Goal: Task Accomplishment & Management: Use online tool/utility

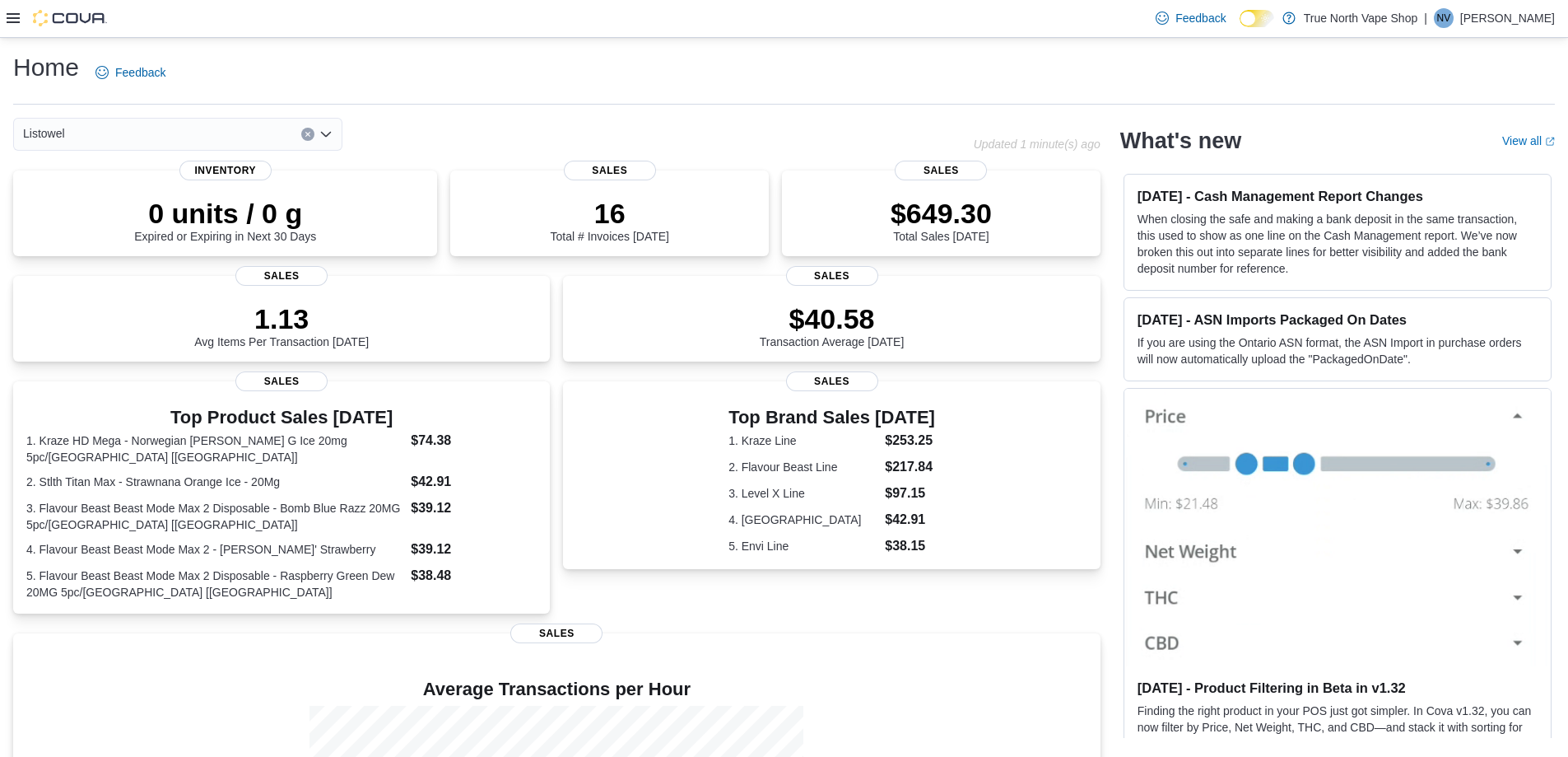
click at [14, 21] on icon at bounding box center [13, 18] width 13 height 13
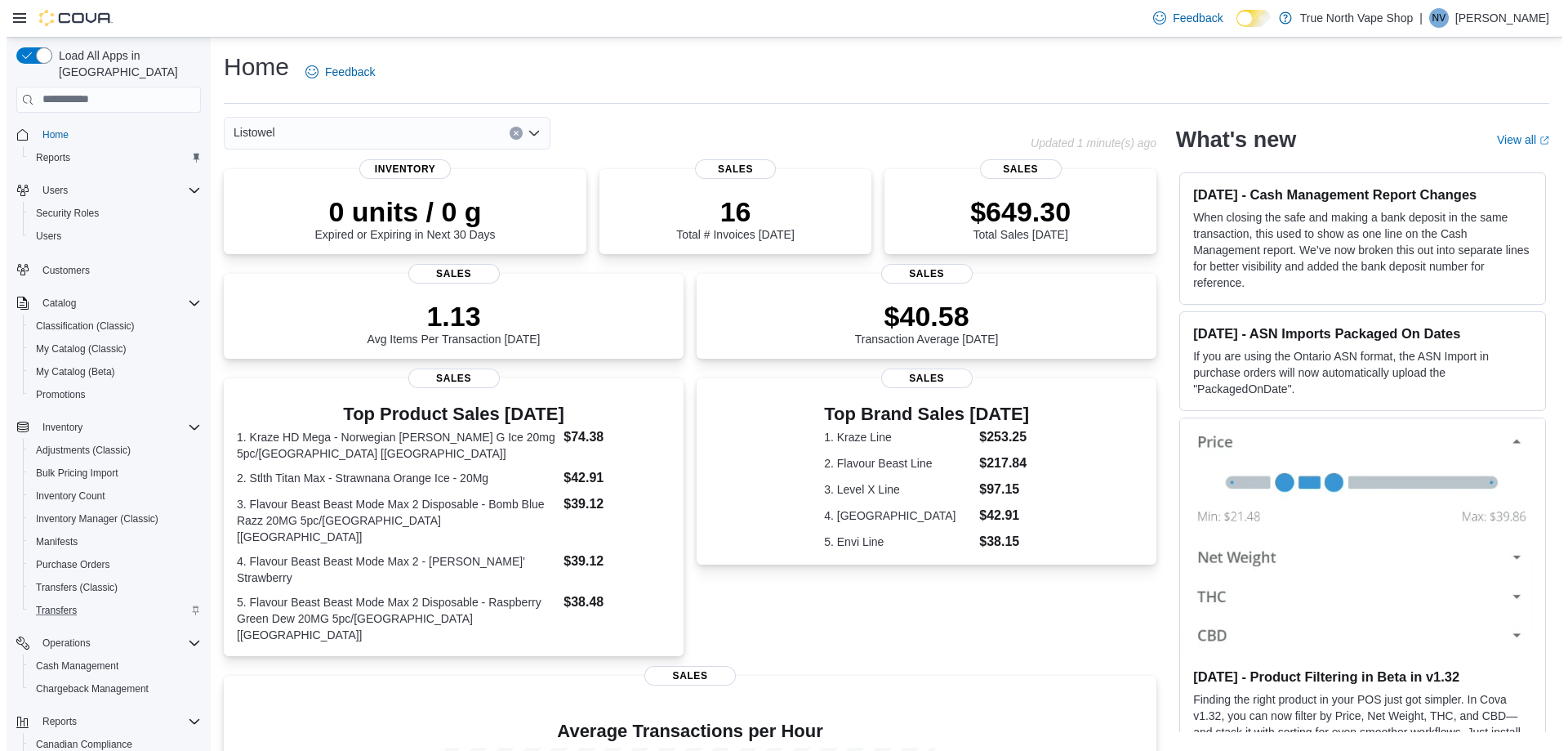
scroll to position [116, 0]
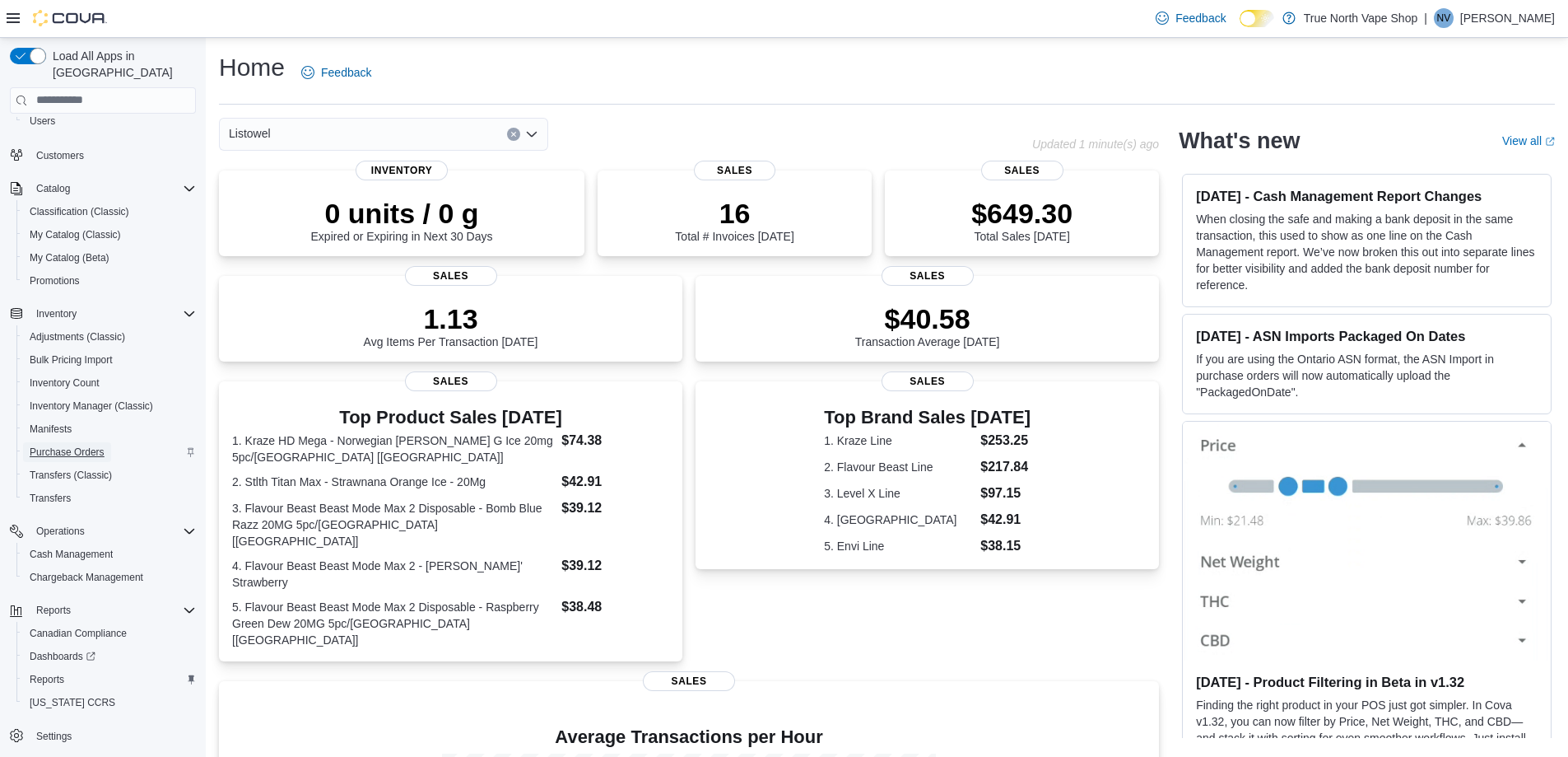
click at [79, 445] on span "Purchase Orders" at bounding box center [67, 452] width 75 height 13
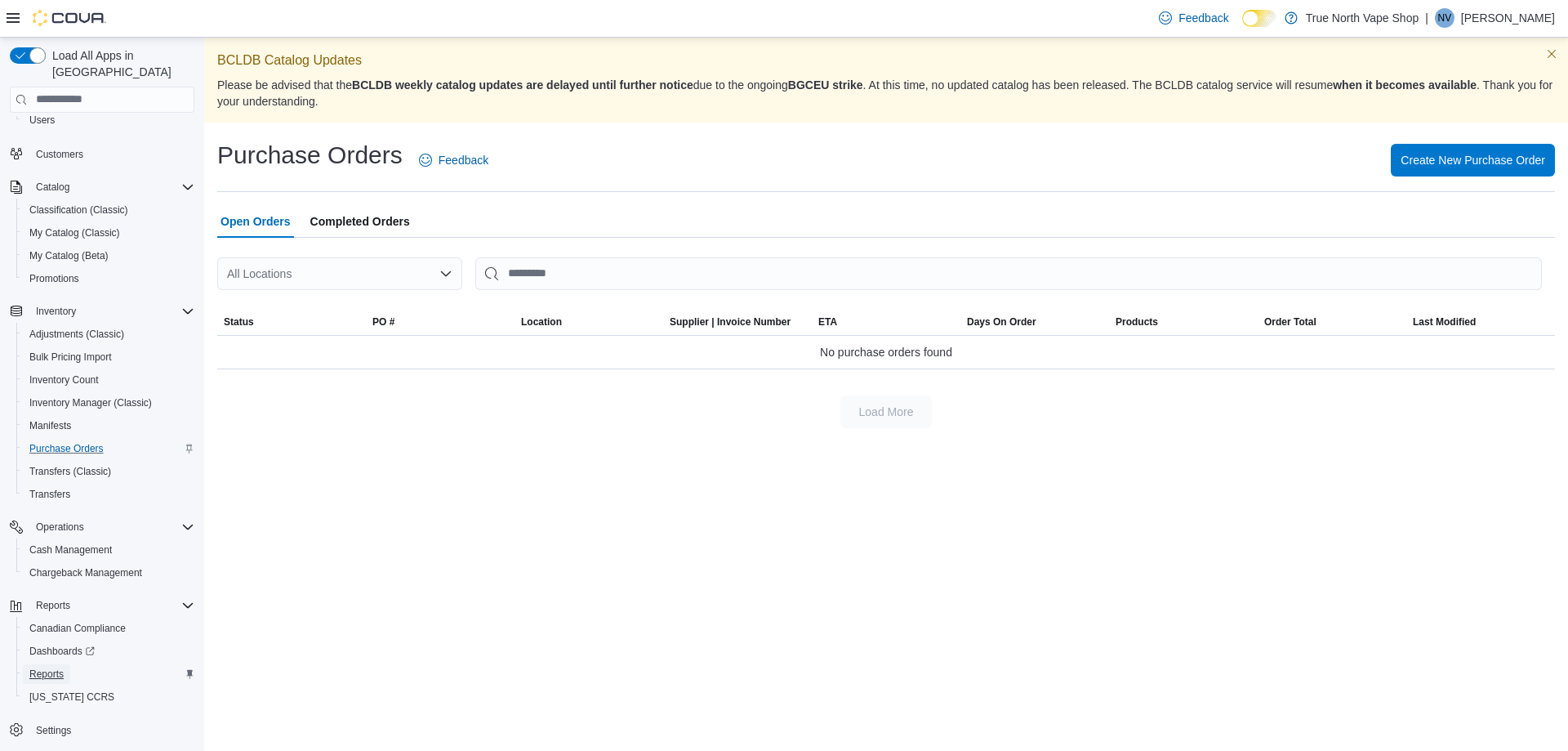
click at [60, 665] on span "Reports" at bounding box center [46, 673] width 34 height 20
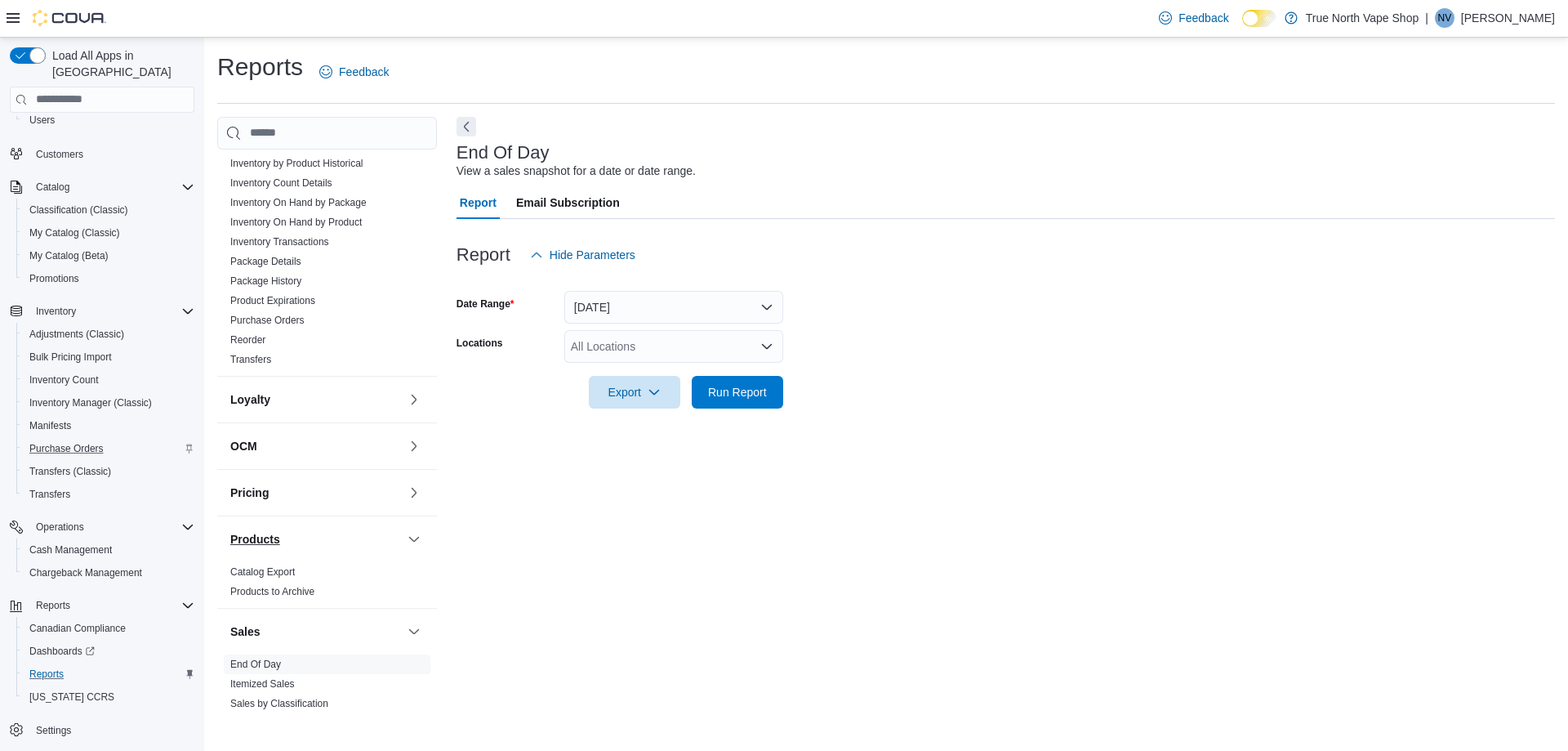
scroll to position [981, 0]
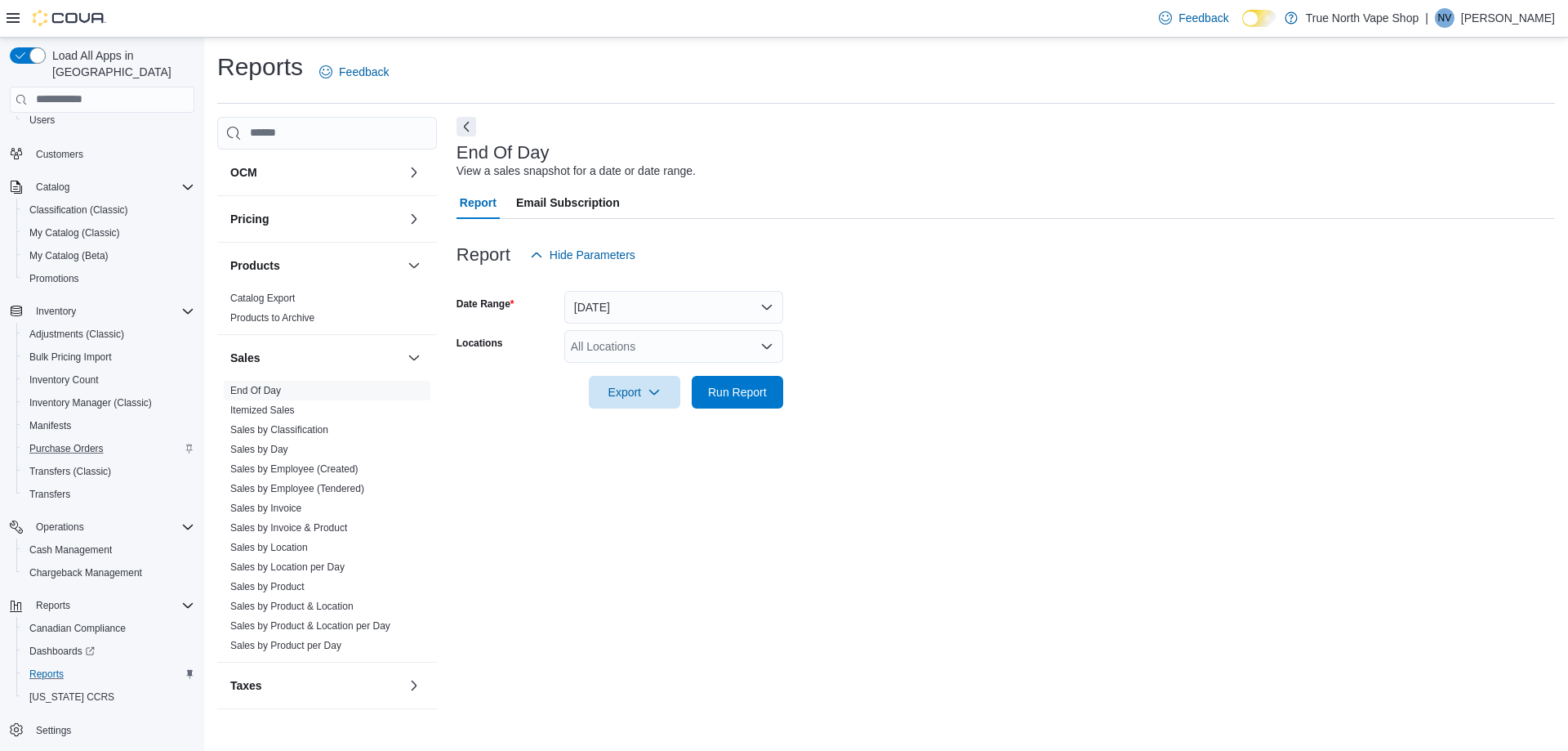
click at [616, 354] on div "All Locations" at bounding box center [673, 346] width 219 height 32
type input "**"
click at [624, 376] on span "Listowel" at bounding box center [620, 374] width 42 height 16
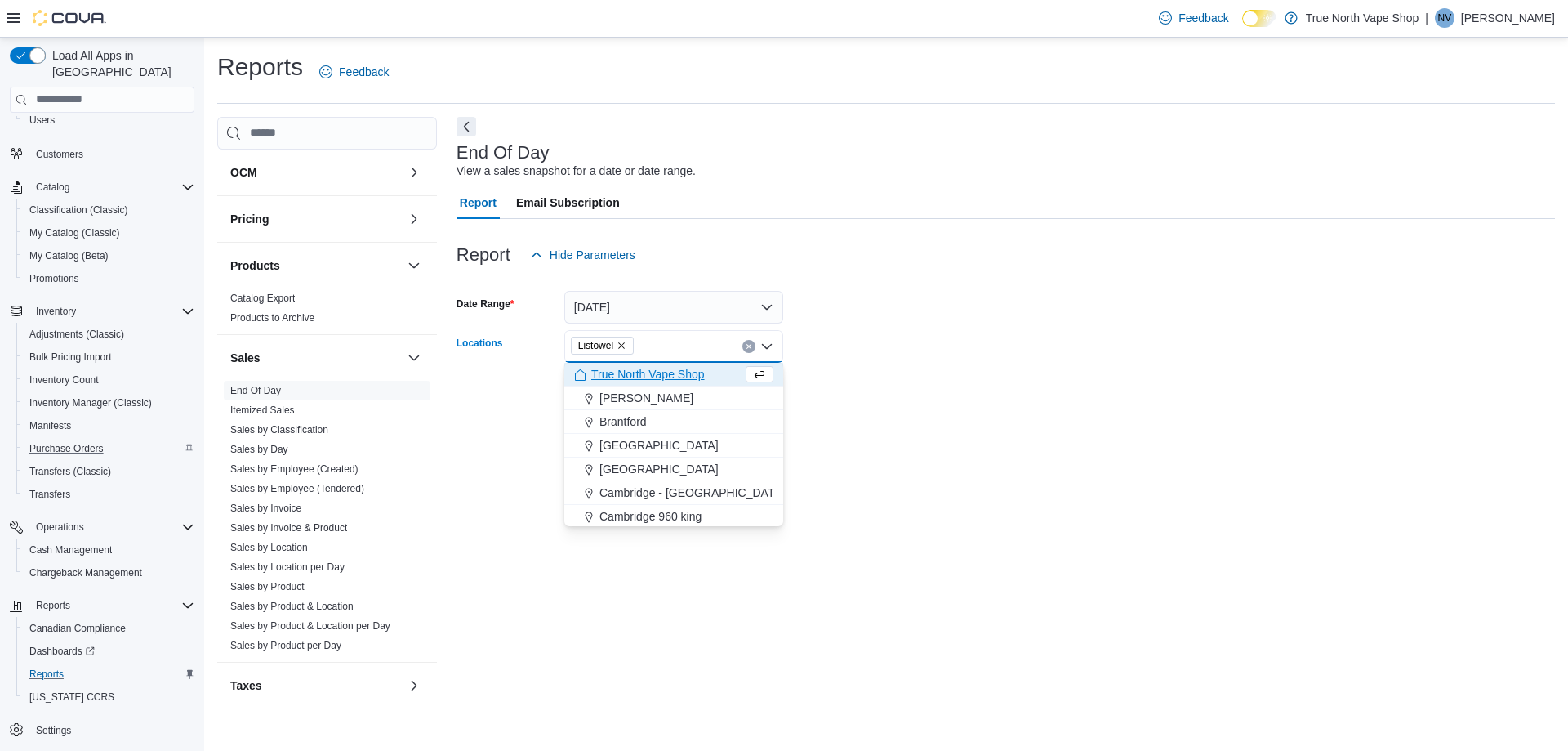
click at [620, 342] on icon "Remove Listowel from selection in this group" at bounding box center [621, 345] width 9 height 9
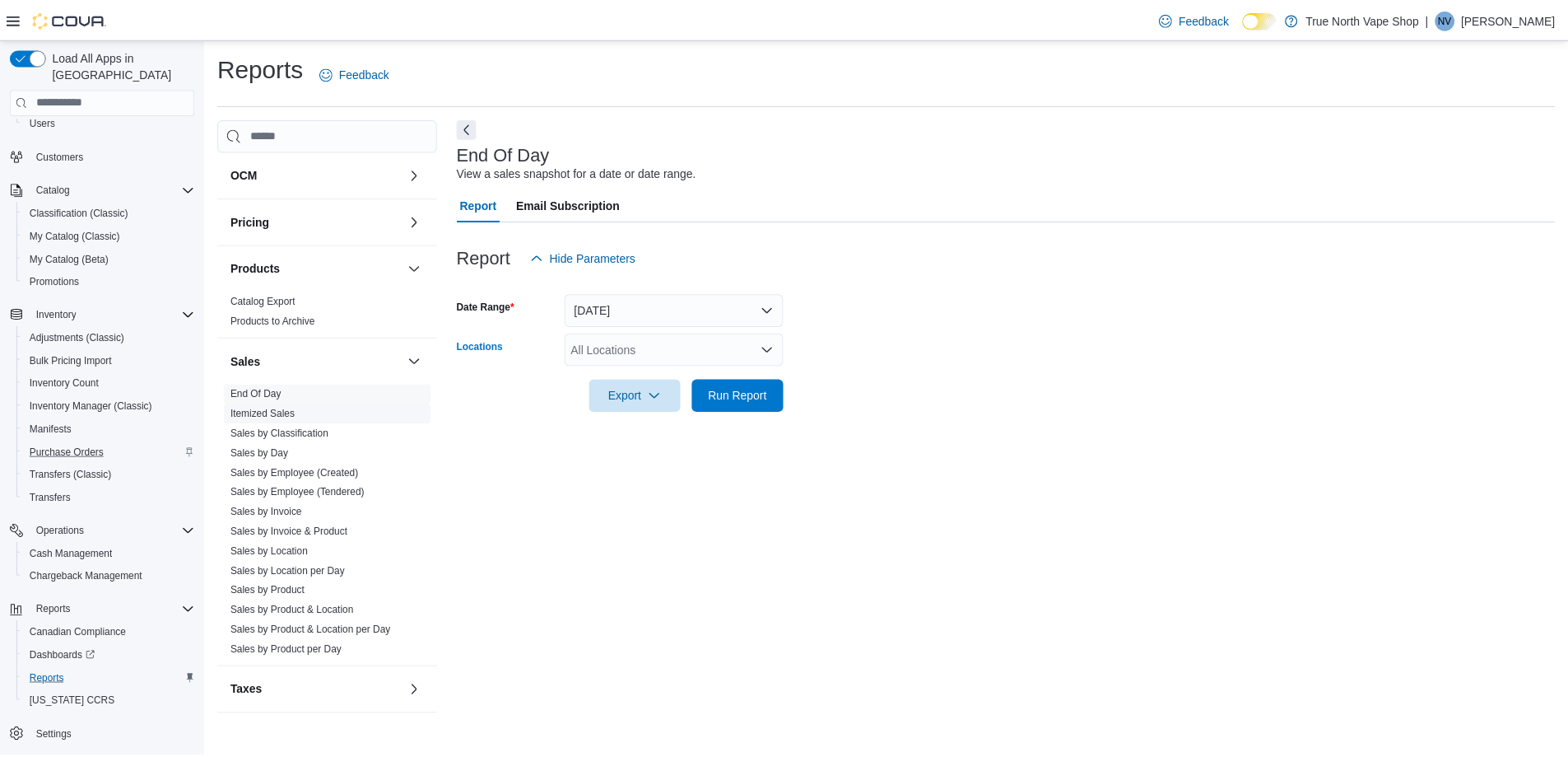
scroll to position [577, 0]
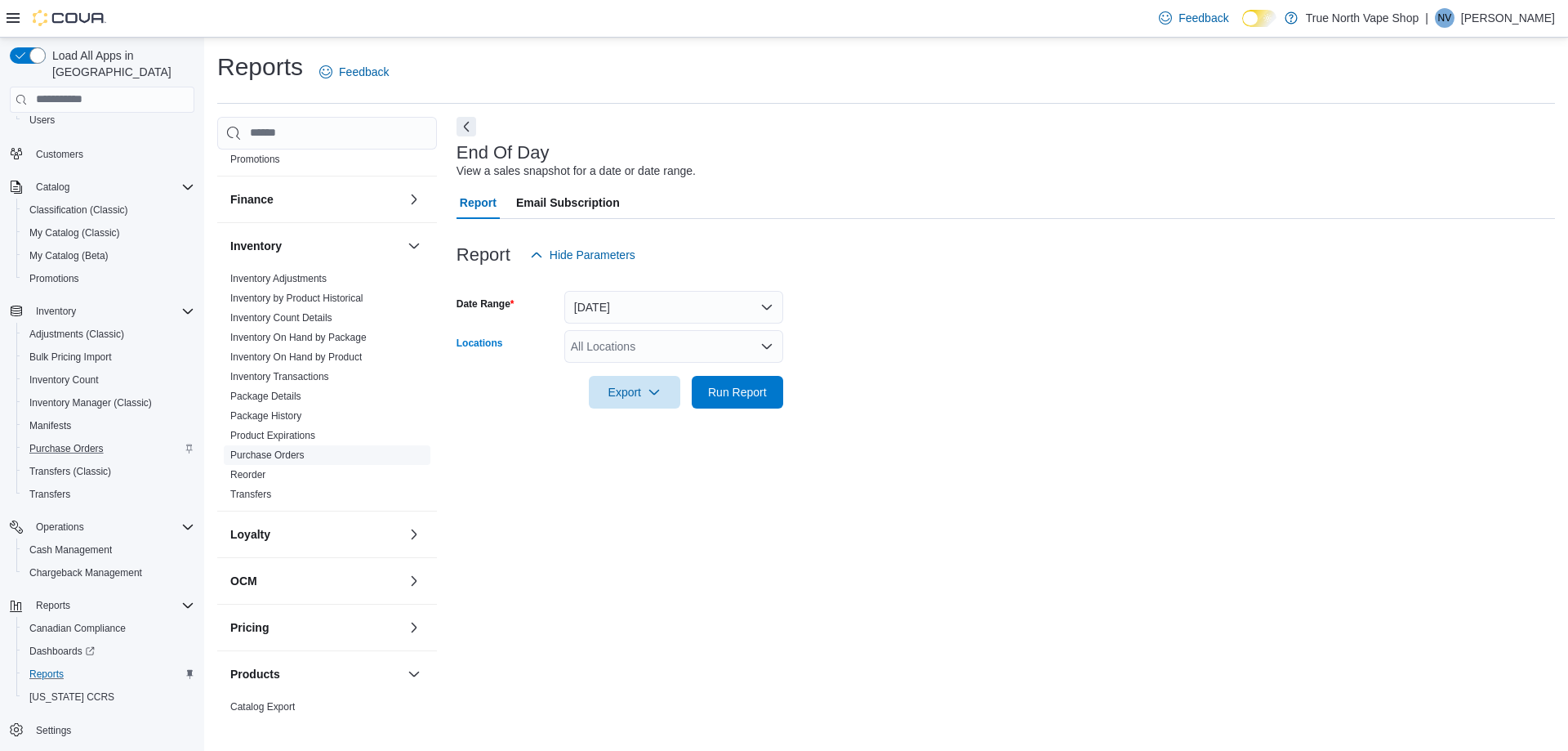
click at [283, 449] on link "Purchase Orders" at bounding box center [267, 455] width 74 height 11
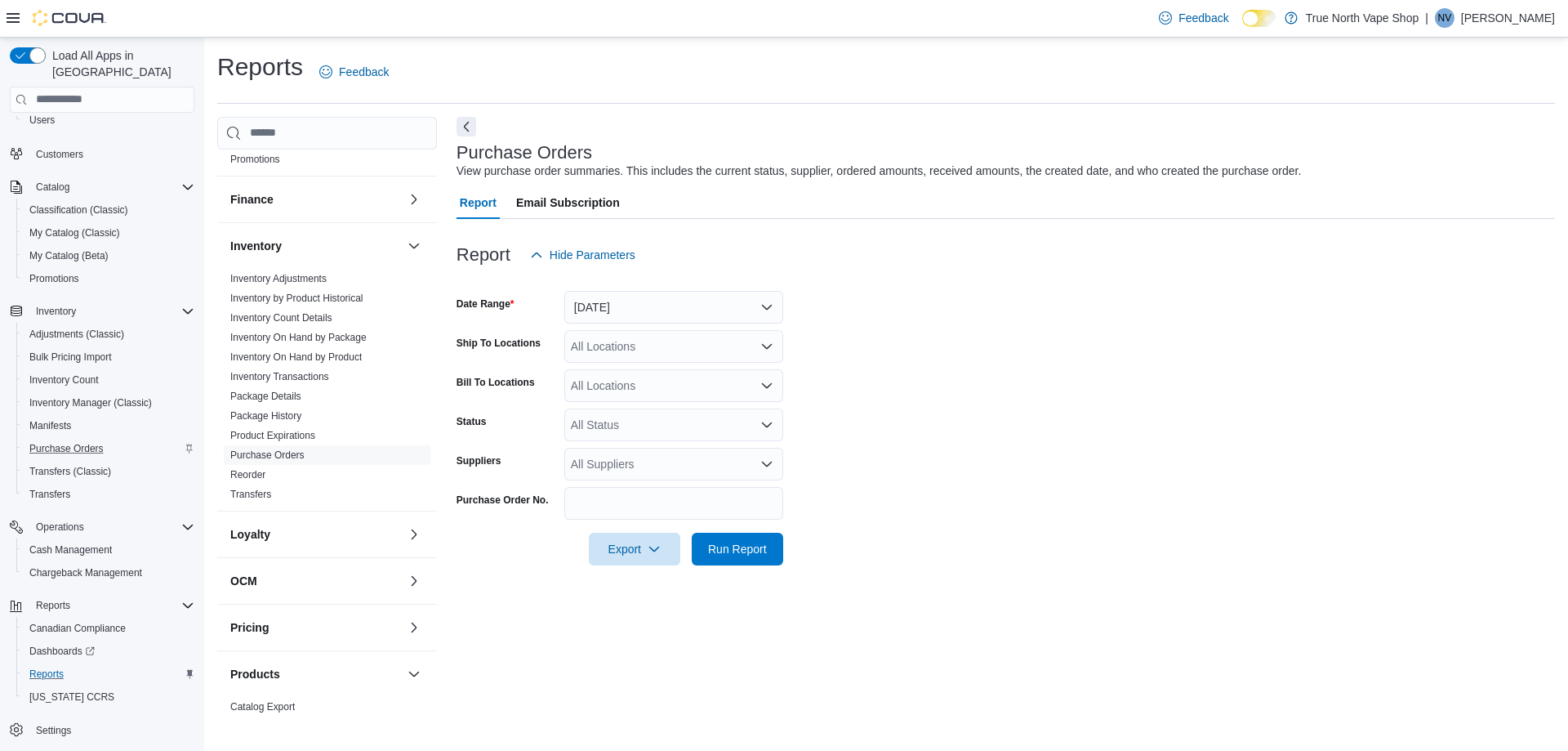
click at [637, 357] on div "All Locations" at bounding box center [673, 346] width 219 height 32
type input "**"
click at [629, 373] on span "Listowel" at bounding box center [620, 374] width 42 height 16
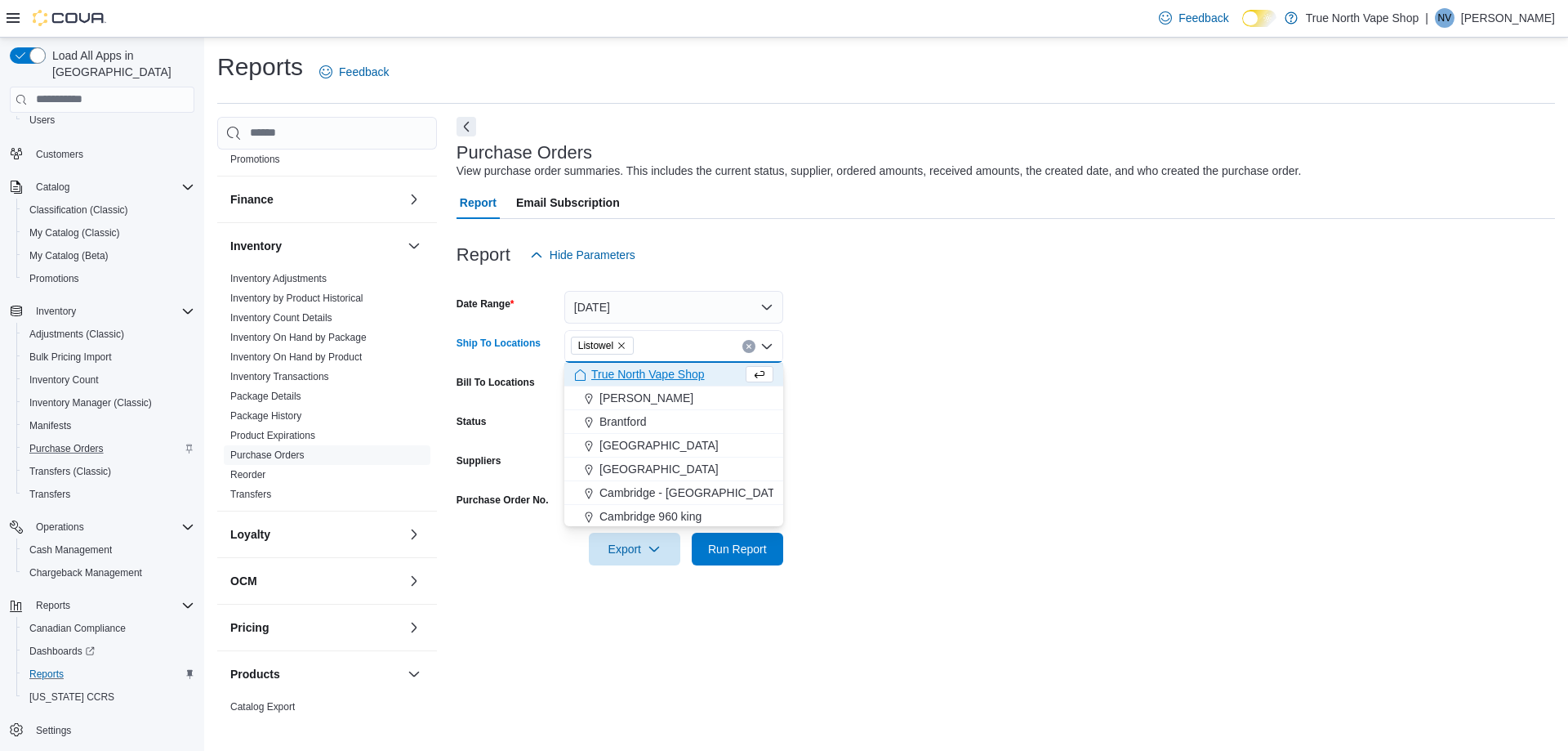
click at [646, 286] on div at bounding box center [1006, 281] width 1099 height 20
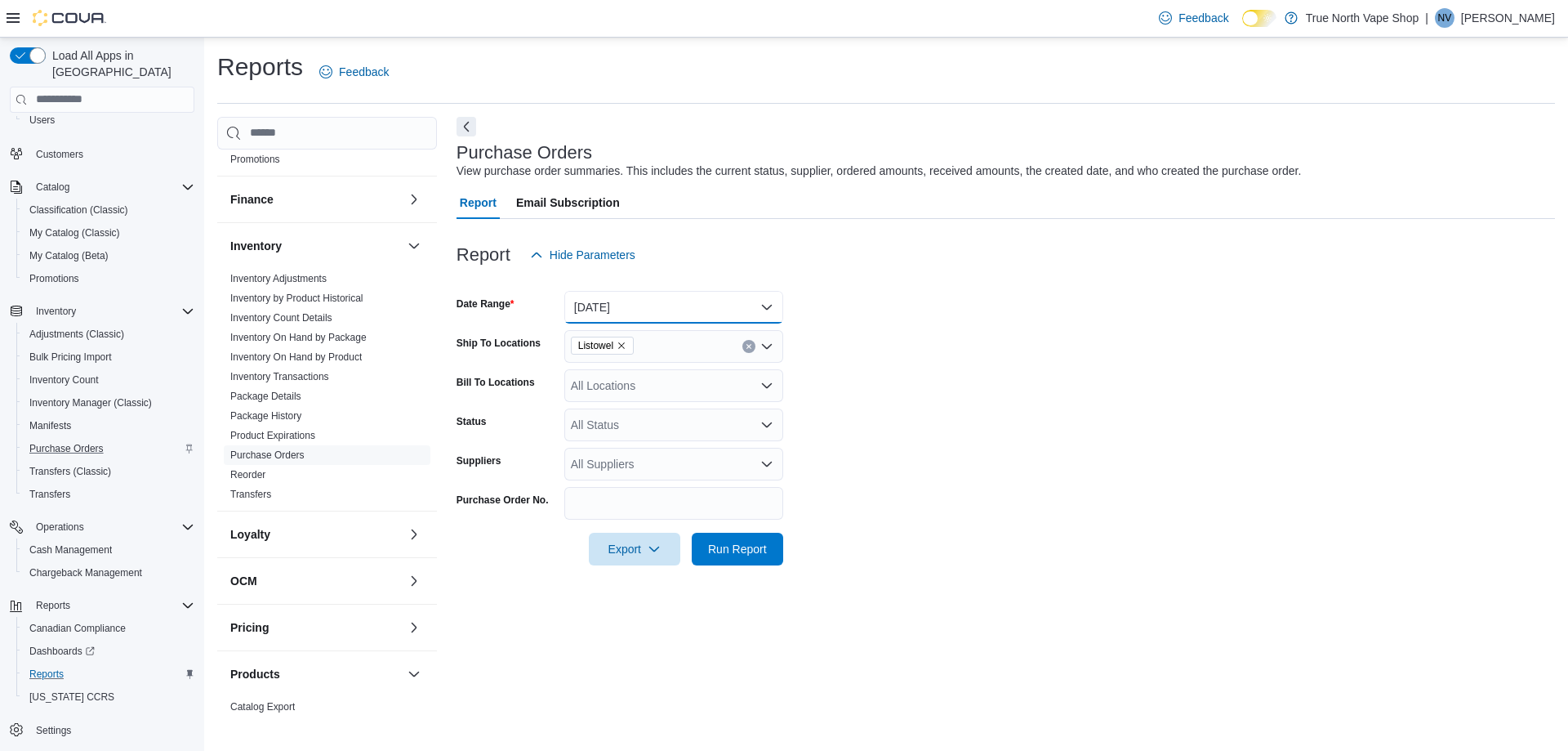
click at [647, 305] on button "[DATE]" at bounding box center [673, 307] width 219 height 32
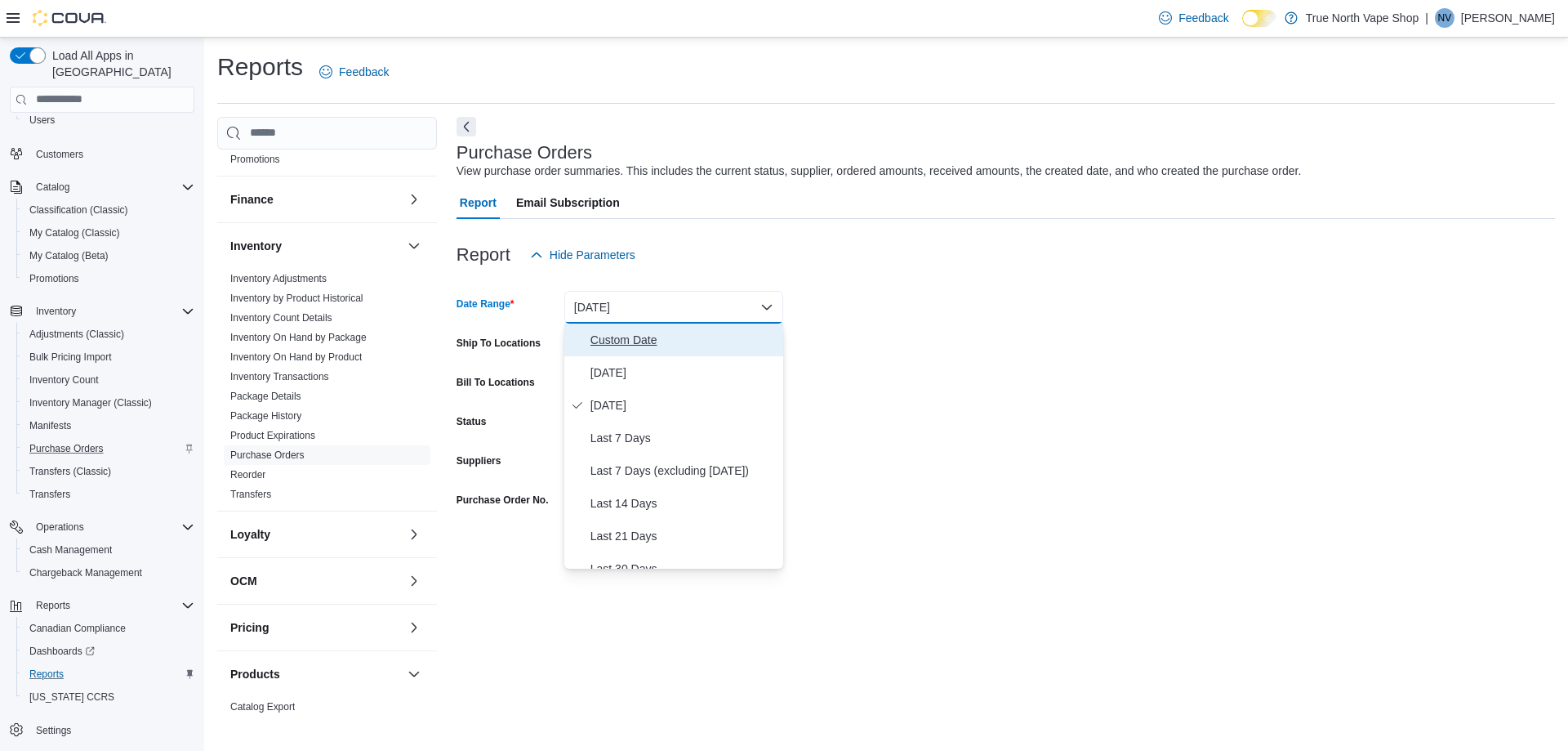
click at [624, 338] on span "Custom Date" at bounding box center [684, 339] width 186 height 20
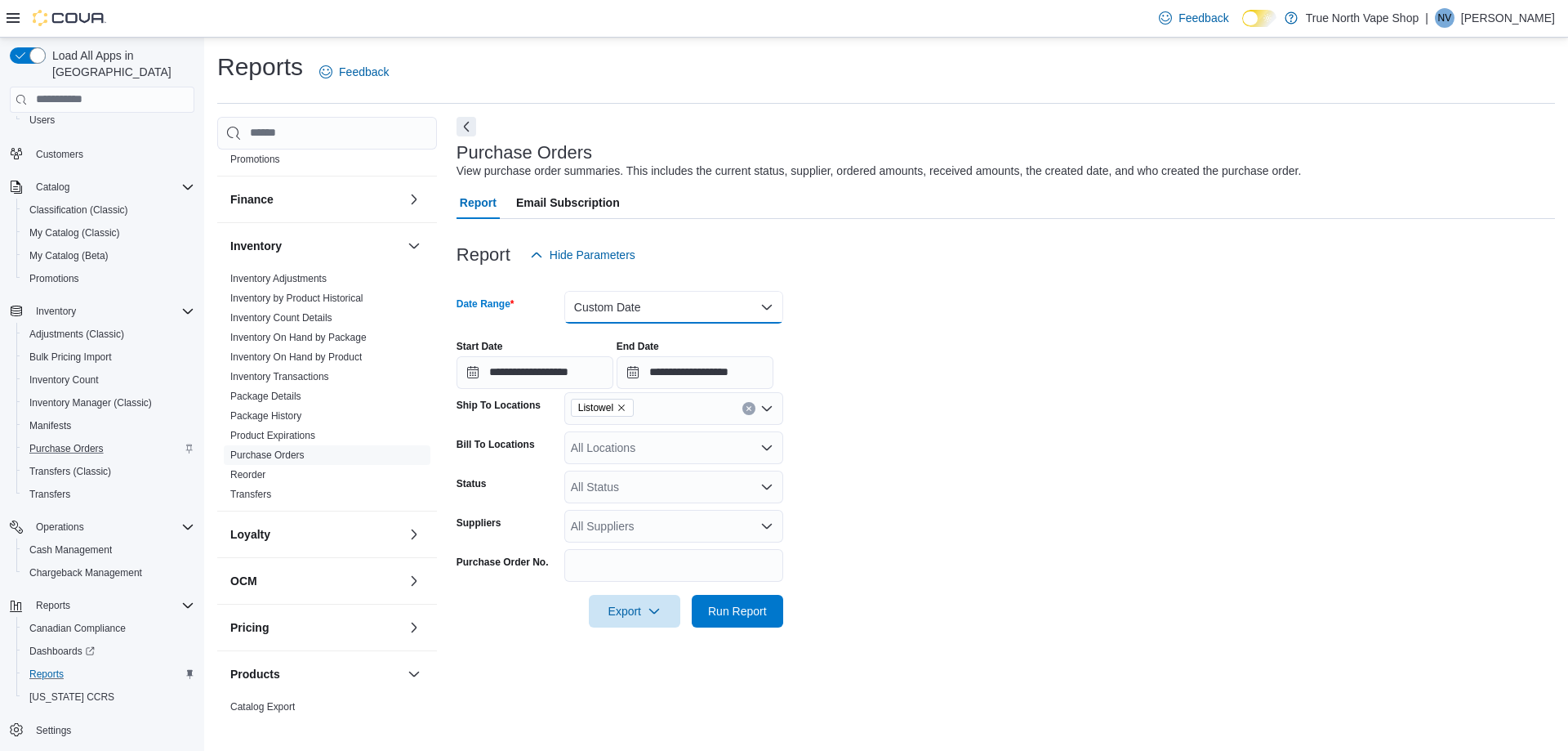
click at [646, 309] on button "Custom Date" at bounding box center [673, 307] width 219 height 32
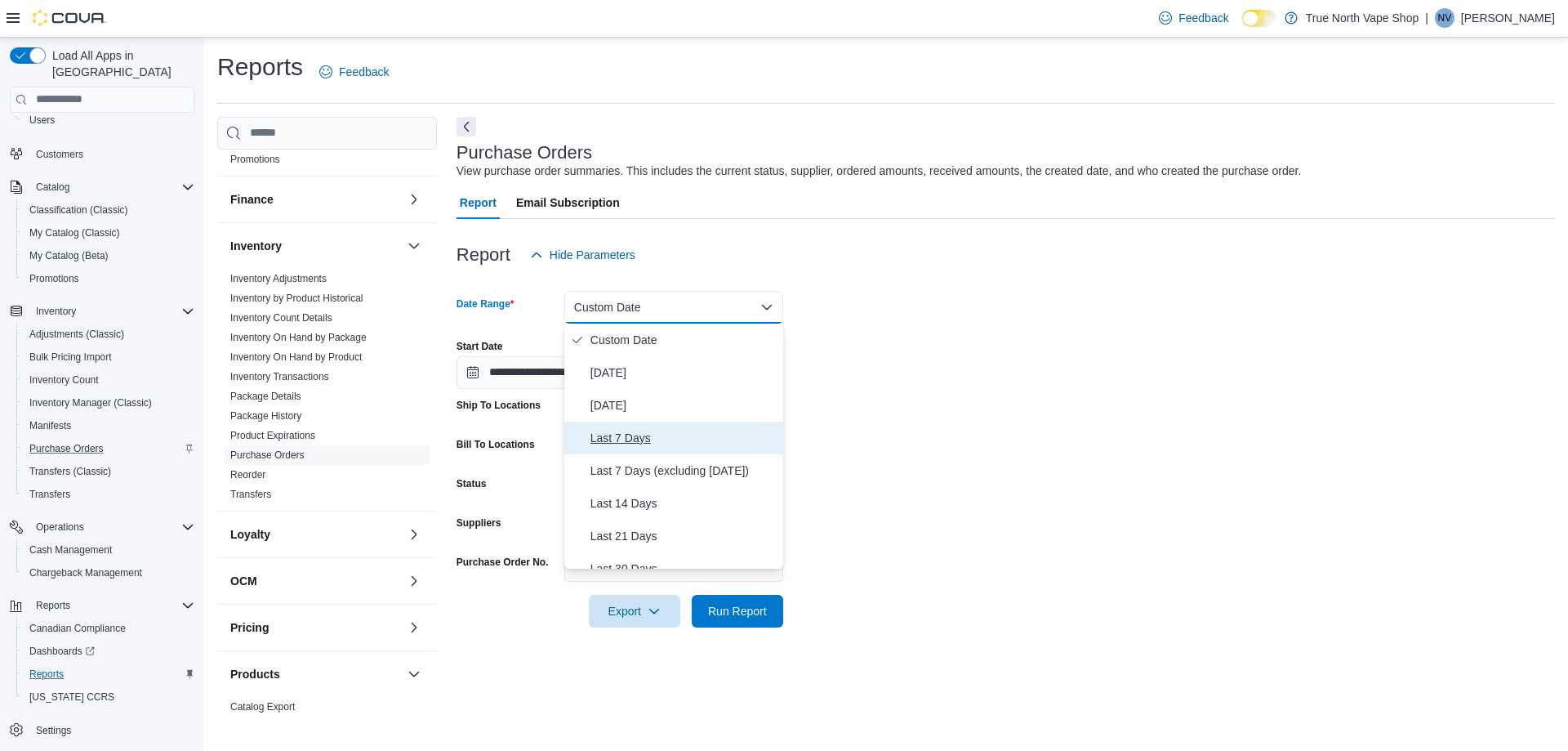
click at [643, 434] on span "Last 7 Days" at bounding box center [684, 437] width 186 height 20
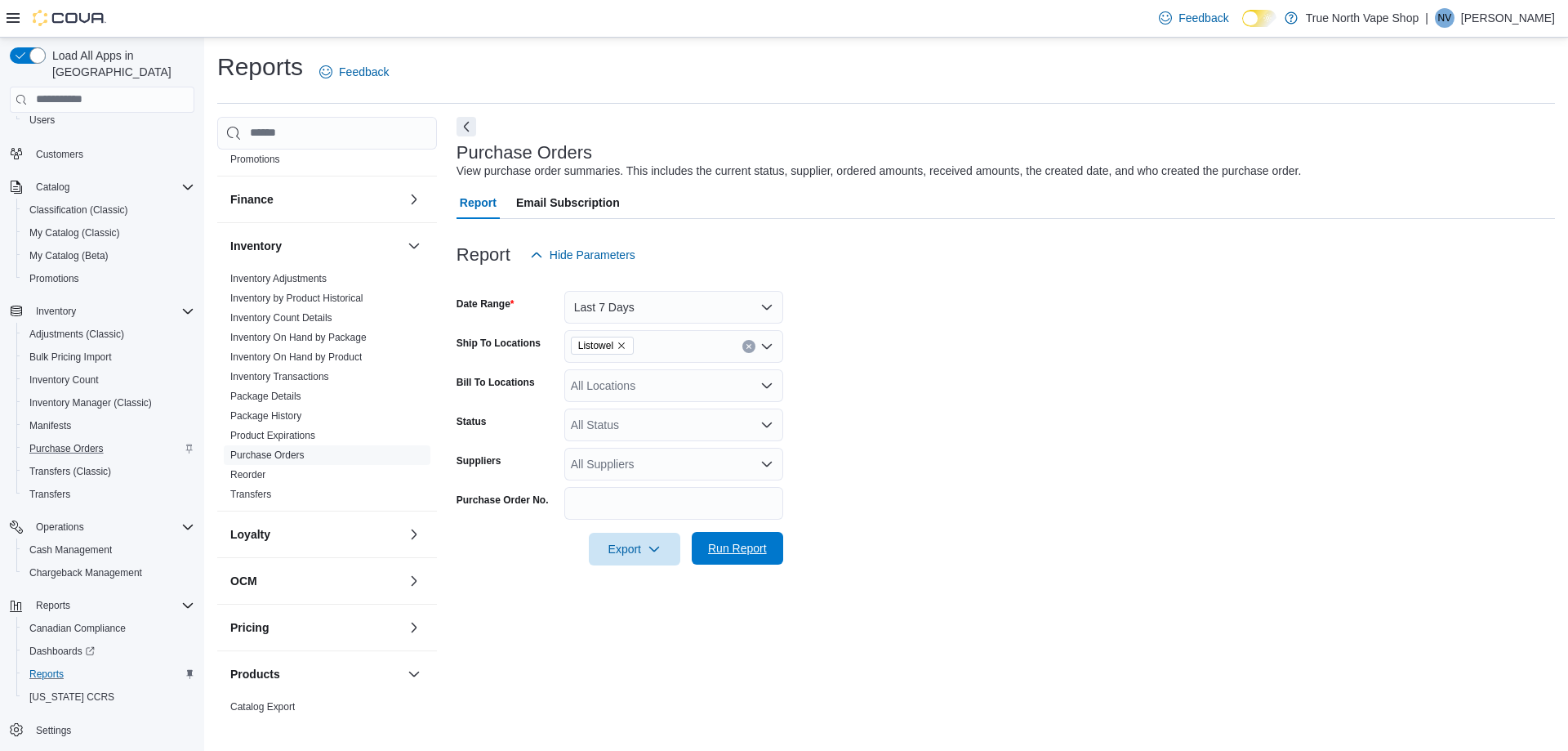
click at [746, 536] on span "Run Report" at bounding box center [738, 548] width 72 height 32
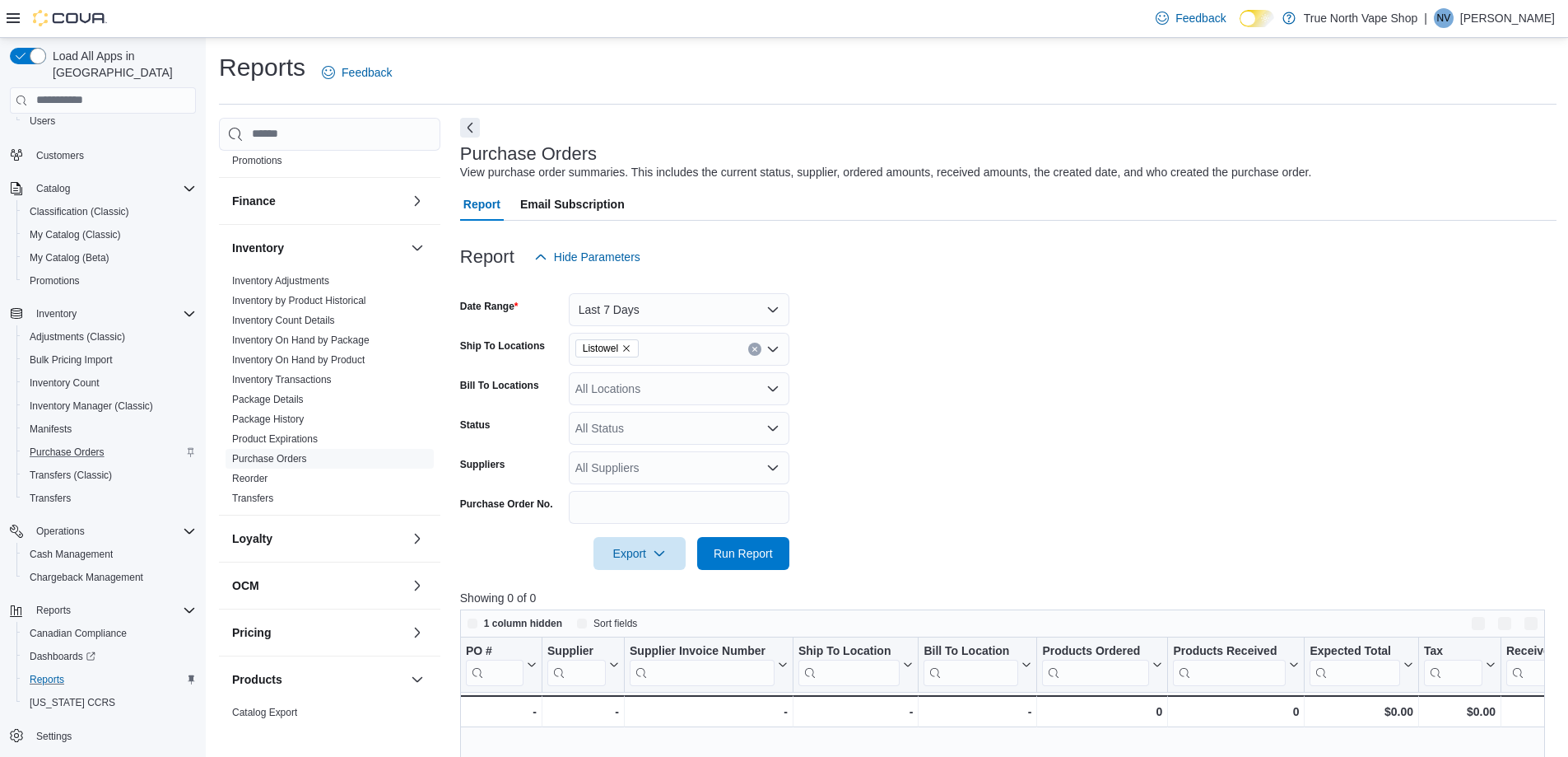
scroll to position [247, 0]
